Goal: Information Seeking & Learning: Learn about a topic

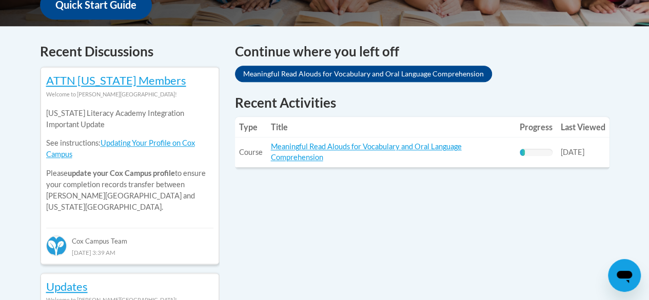
scroll to position [411, 0]
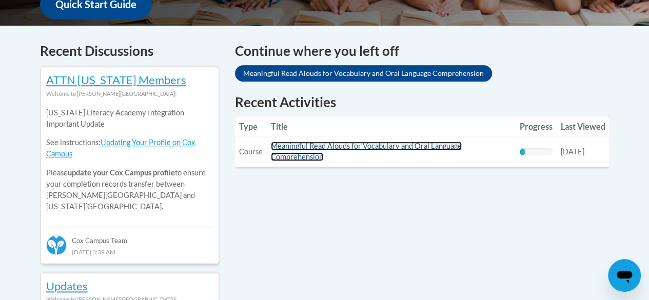
click at [307, 154] on link "Meaningful Read Alouds for Vocabulary and Oral Language Comprehension" at bounding box center [366, 151] width 191 height 19
click at [287, 155] on link "Meaningful Read Alouds for Vocabulary and Oral Language Comprehension" at bounding box center [366, 151] width 191 height 19
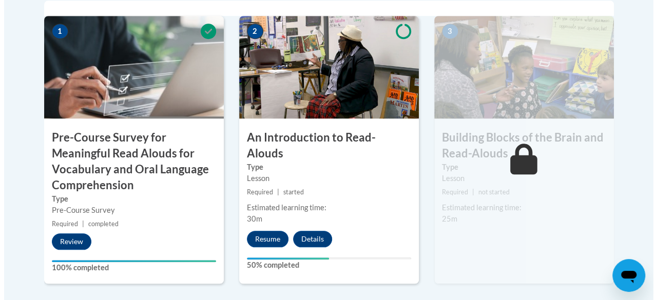
scroll to position [369, 0]
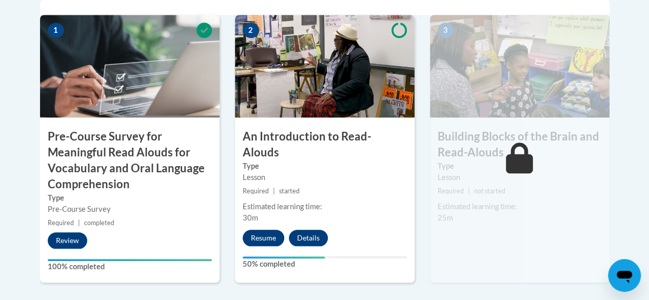
click at [259, 230] on button "Resume" at bounding box center [264, 238] width 42 height 16
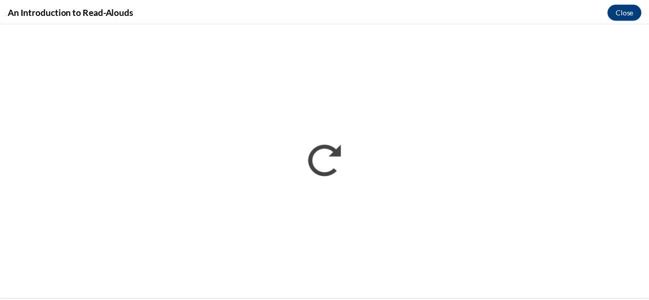
scroll to position [0, 0]
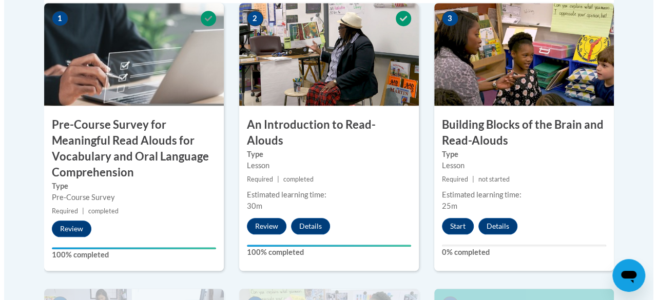
scroll to position [383, 0]
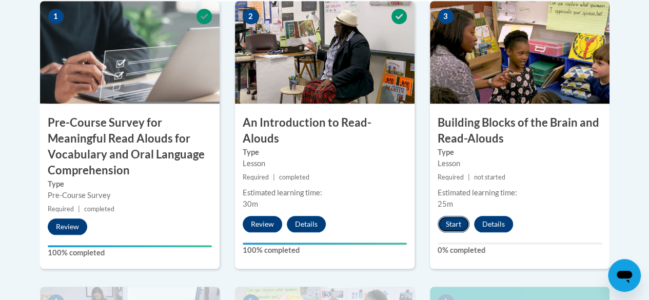
click at [447, 231] on button "Start" at bounding box center [454, 224] width 32 height 16
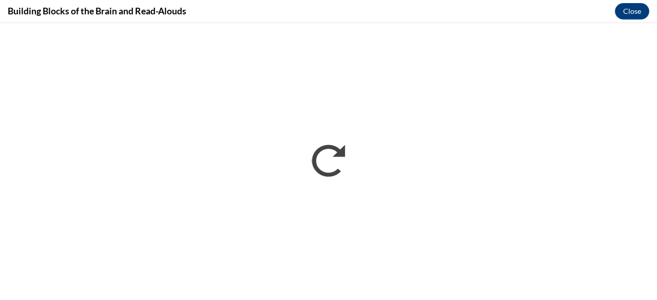
scroll to position [0, 0]
